Goal: Transaction & Acquisition: Purchase product/service

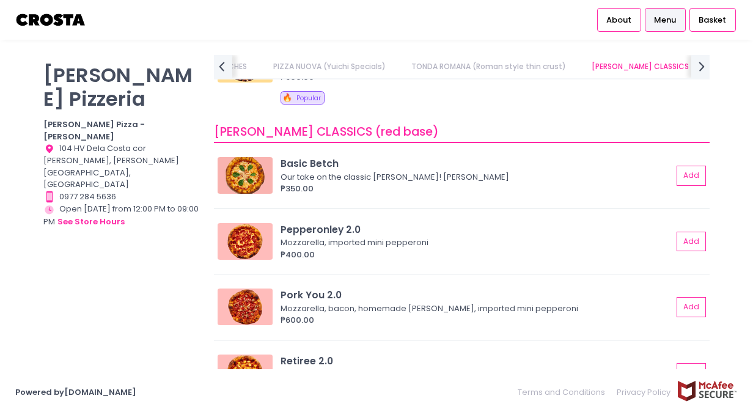
scroll to position [428, 0]
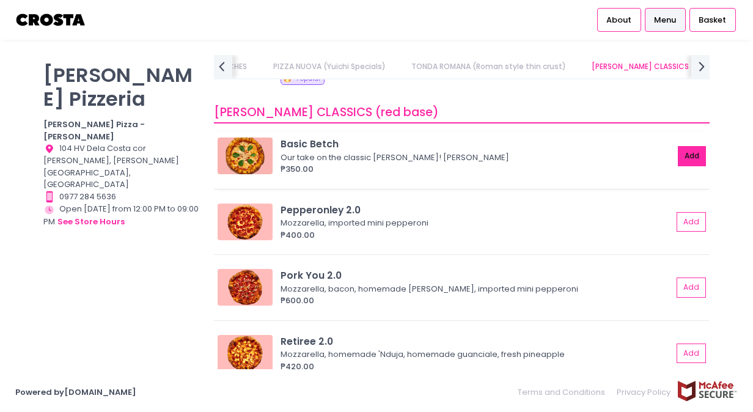
click at [682, 146] on button "Add" at bounding box center [692, 156] width 28 height 20
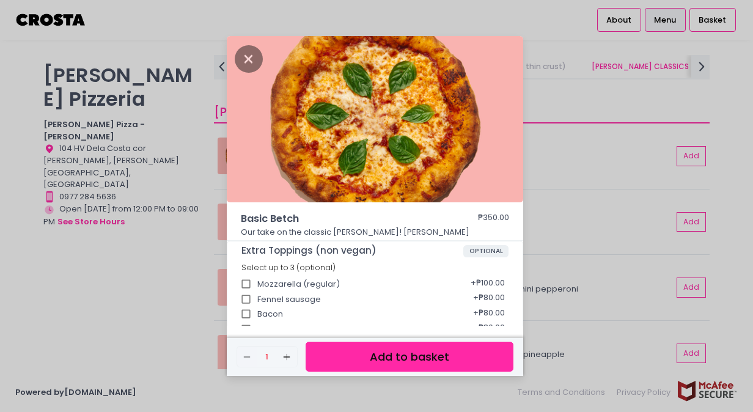
scroll to position [61, 0]
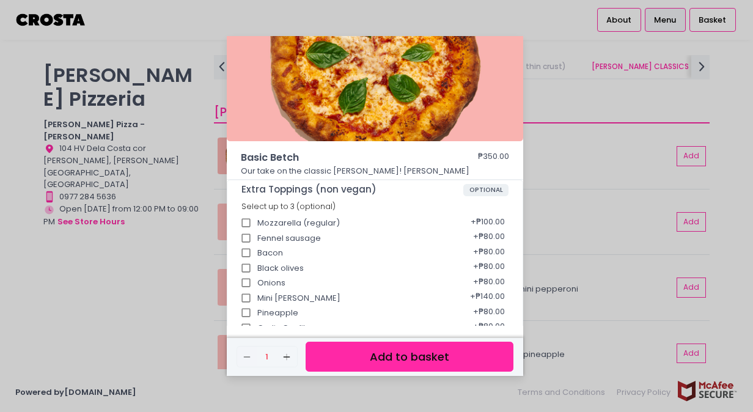
click at [170, 26] on div "Basic Betch ₱350.00 Our take on the classic Margherita! Mozzarella, basil Extra…" at bounding box center [376, 206] width 753 height 412
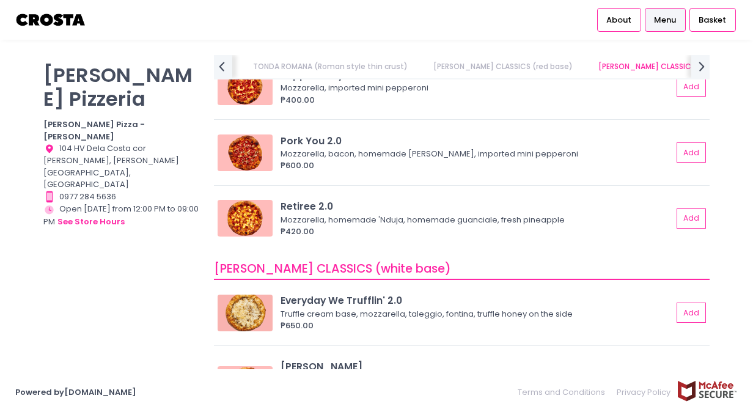
scroll to position [673, 0]
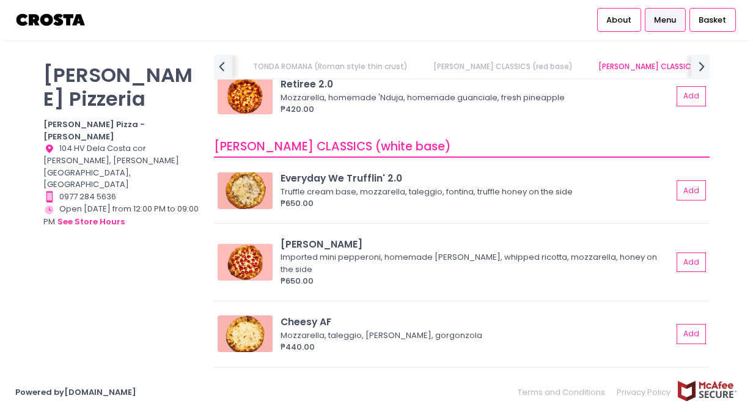
click at [273, 9] on div "About Menu Basket" at bounding box center [376, 20] width 753 height 40
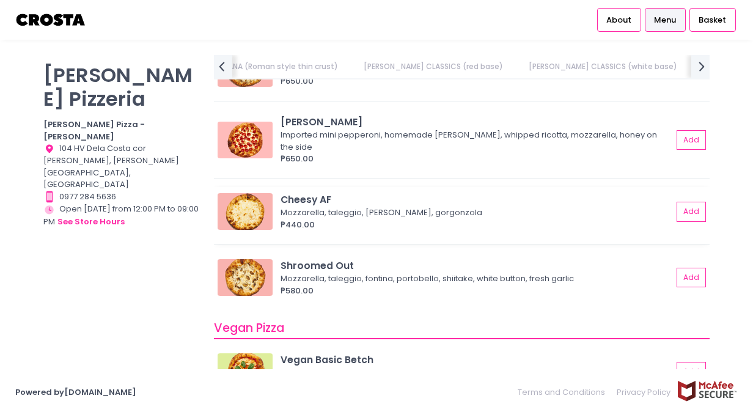
scroll to position [734, 0]
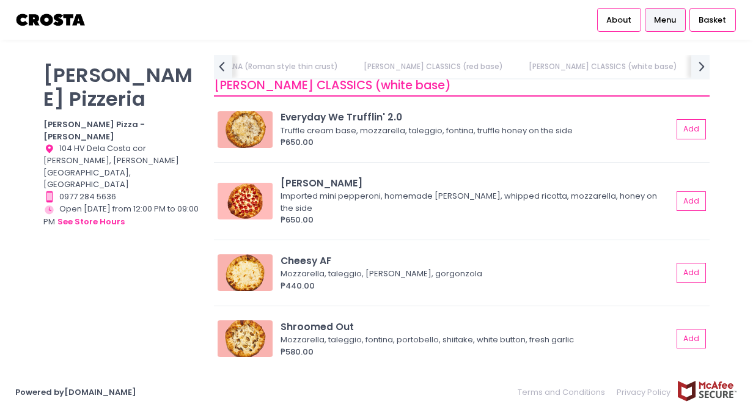
click at [422, 61] on link "[PERSON_NAME] CLASSICS (red base)" at bounding box center [433, 66] width 163 height 23
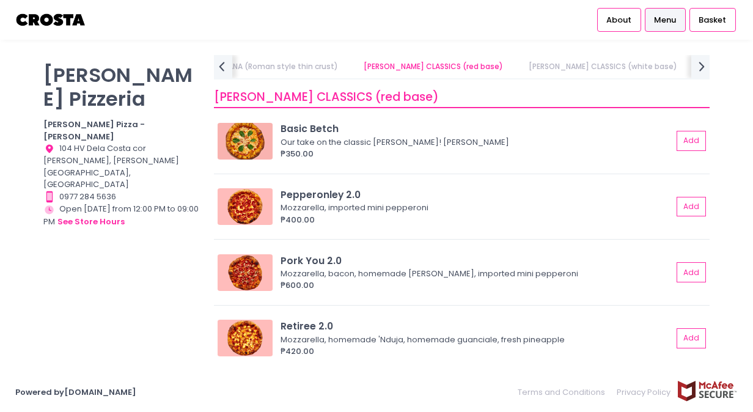
click at [525, 63] on link "[PERSON_NAME] CLASSICS (white base)" at bounding box center [603, 66] width 172 height 23
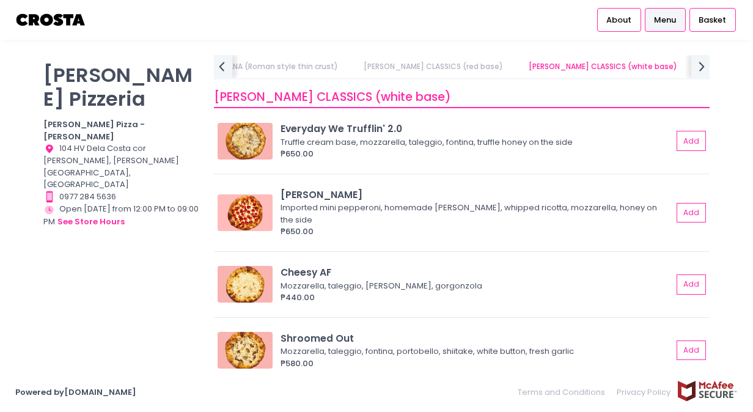
click at [692, 62] on link "Vegan Pizza" at bounding box center [727, 66] width 70 height 23
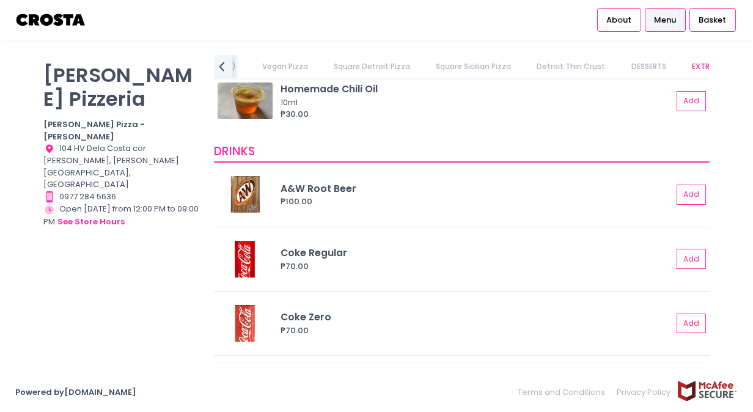
scroll to position [2677, 0]
